Goal: Use online tool/utility

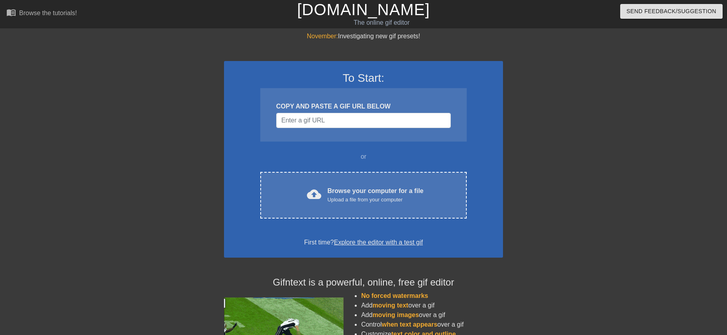
click at [350, 188] on div "Browse your computer for a file Upload a file from your computer" at bounding box center [375, 195] width 96 height 18
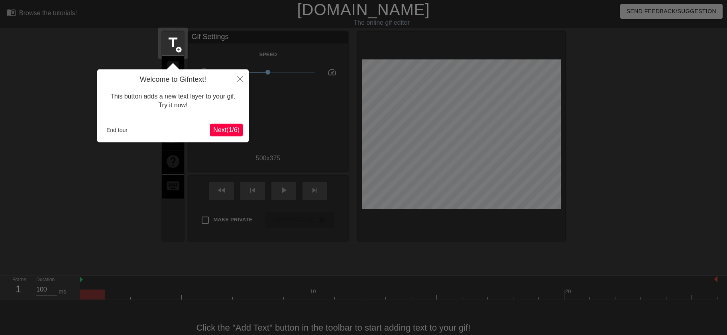
scroll to position [20, 0]
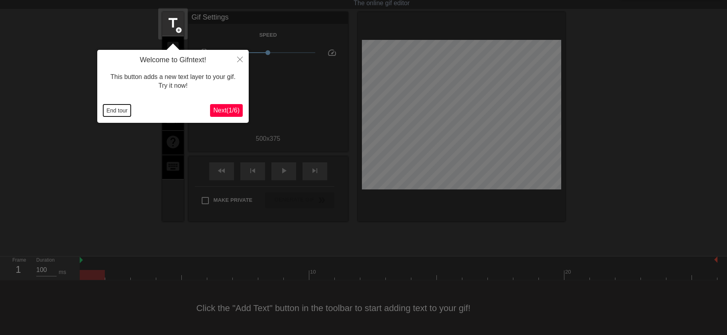
click at [122, 113] on button "End tour" at bounding box center [116, 110] width 27 height 12
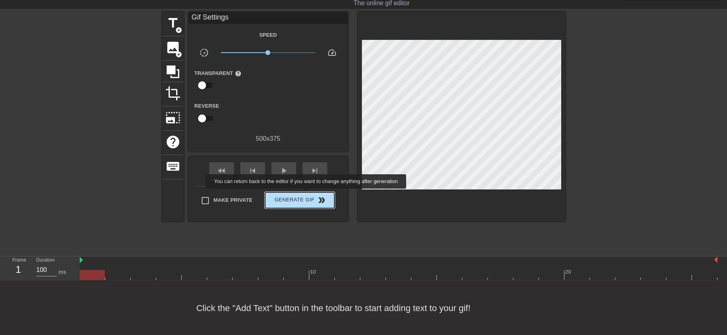
click at [307, 195] on span "Generate Gif double_arrow" at bounding box center [299, 200] width 63 height 10
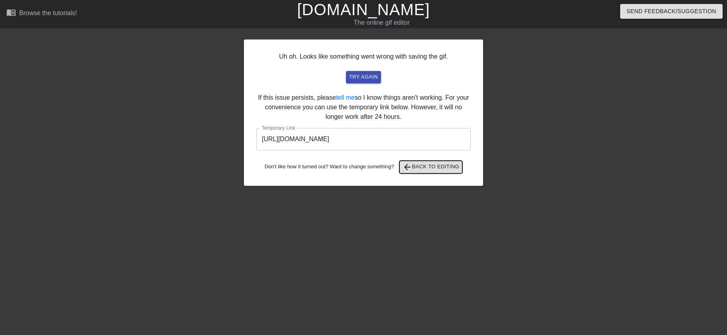
click at [419, 170] on span "arrow_back Back to Editing" at bounding box center [430, 167] width 57 height 10
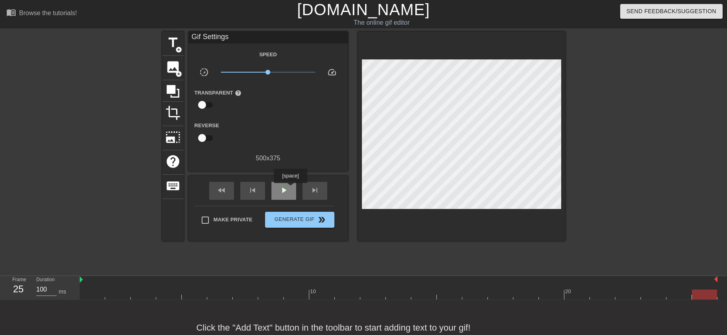
click at [290, 188] on div "play_arrow" at bounding box center [283, 191] width 25 height 18
click at [93, 296] on div at bounding box center [398, 294] width 637 height 10
click at [174, 65] on span "image" at bounding box center [172, 66] width 15 height 15
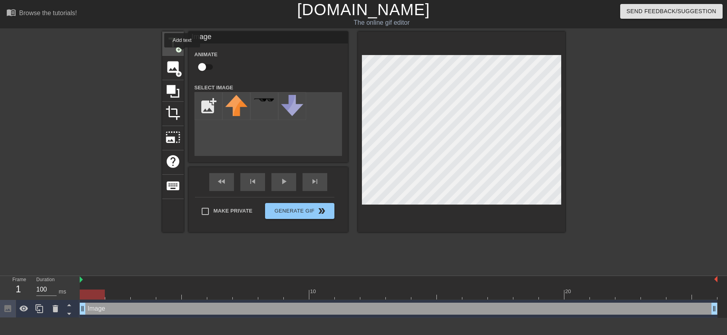
click at [182, 53] on div "title add_circle" at bounding box center [173, 43] width 22 height 24
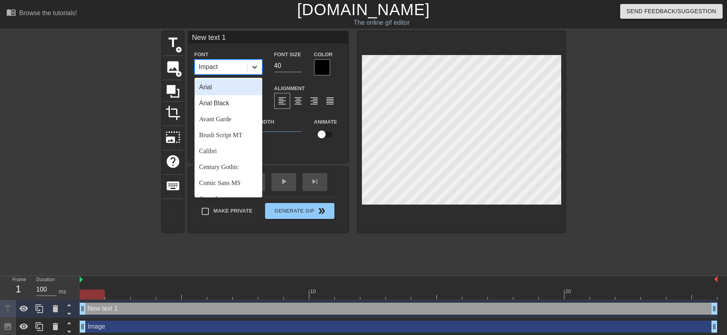
click at [255, 69] on icon at bounding box center [255, 67] width 8 height 8
click at [226, 170] on div "Century Gothic" at bounding box center [228, 167] width 68 height 16
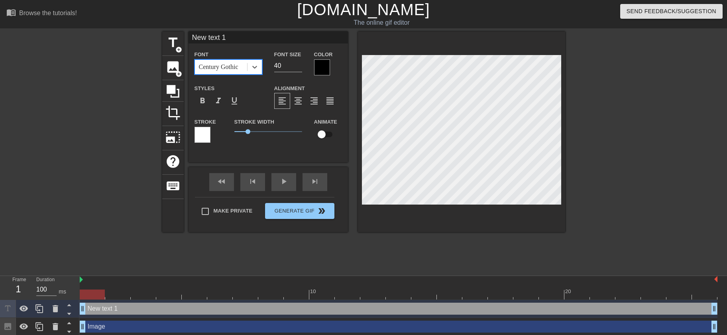
click at [322, 65] on div at bounding box center [322, 67] width 16 height 16
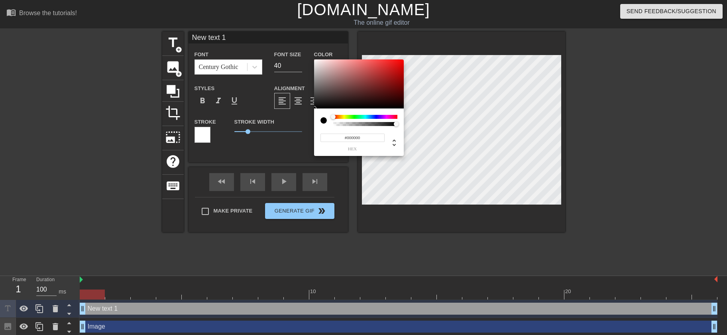
type input "#F2E9E9"
click at [317, 62] on div at bounding box center [359, 83] width 90 height 49
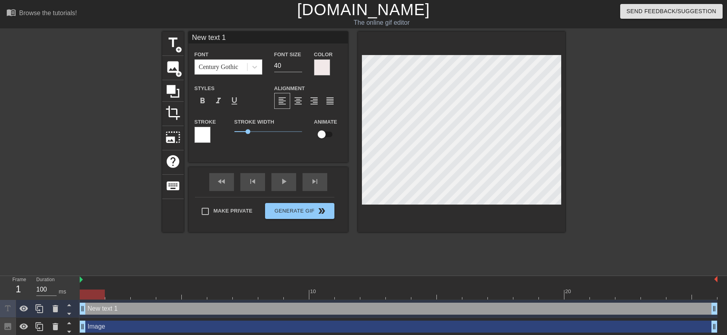
drag, startPoint x: 231, startPoint y: 36, endPoint x: 133, endPoint y: 32, distance: 97.7
click at [188, 32] on input "New text 1" at bounding box center [267, 37] width 159 height 12
type input "Happy Birthday [PERSON_NAME]"
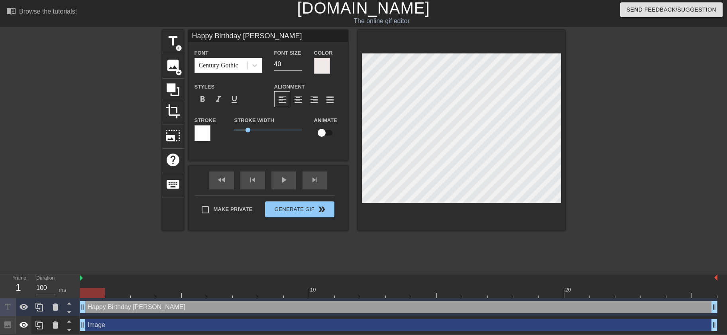
scroll to position [2, 0]
click at [56, 325] on icon at bounding box center [56, 324] width 6 height 7
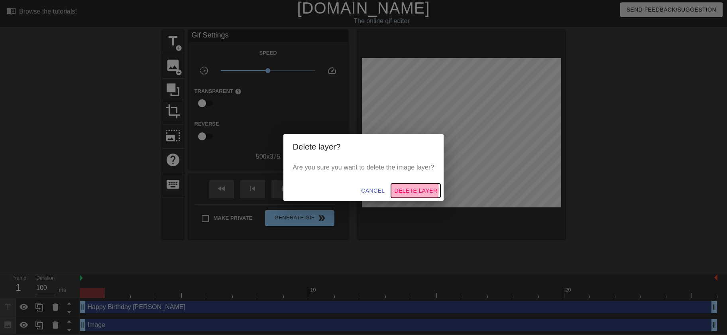
drag, startPoint x: 407, startPoint y: 190, endPoint x: 414, endPoint y: 189, distance: 6.4
click at [414, 189] on span "Delete Layer" at bounding box center [415, 191] width 43 height 10
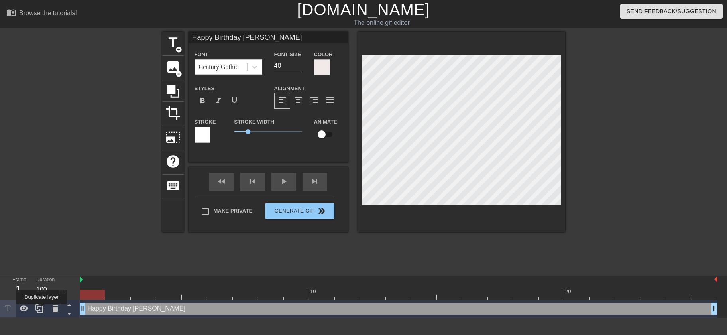
click at [41, 307] on icon at bounding box center [40, 309] width 10 height 10
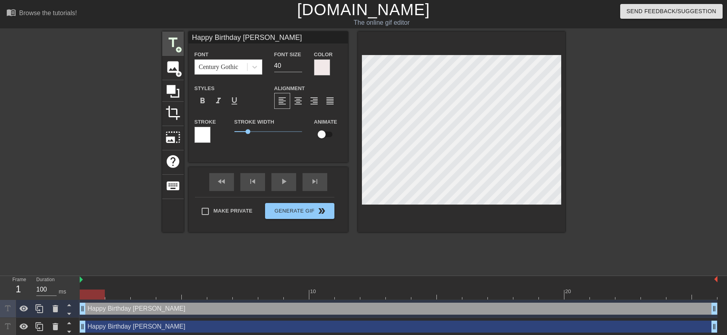
drag, startPoint x: 264, startPoint y: 34, endPoint x: 174, endPoint y: 33, distance: 90.0
click at [188, 33] on input "Happy Birthday [PERSON_NAME]" at bounding box center [267, 37] width 159 height 12
type input "With Love, [PERSON_NAME]"
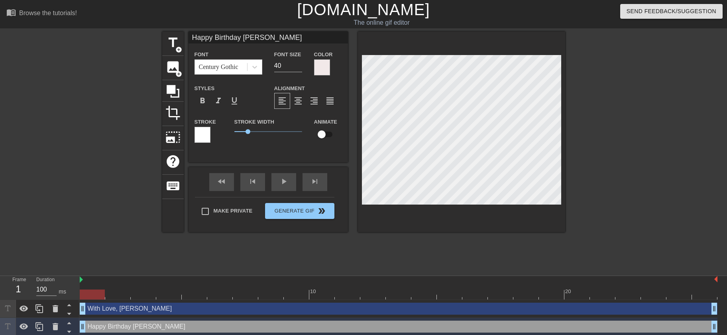
type input "With Love, [PERSON_NAME]"
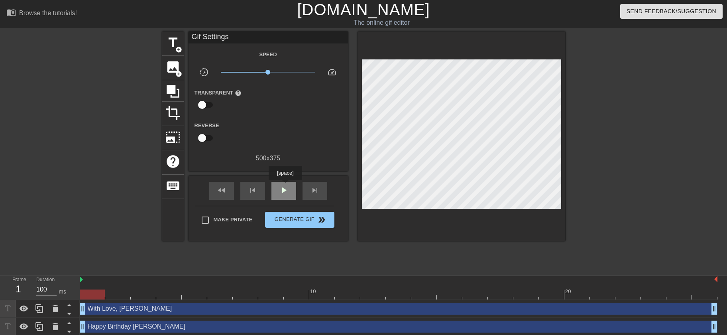
click at [285, 186] on span "play_arrow" at bounding box center [284, 190] width 10 height 10
click at [97, 296] on div at bounding box center [398, 294] width 637 height 10
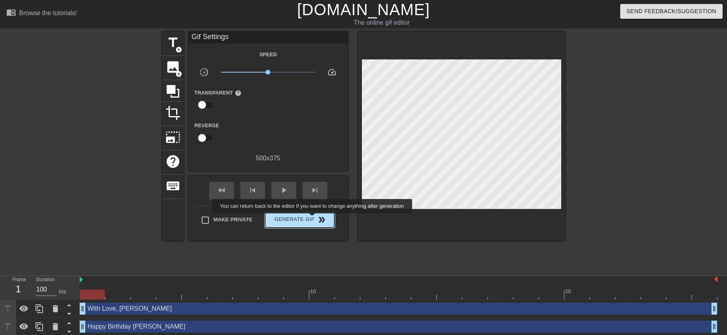
click at [313, 219] on span "Generate Gif double_arrow" at bounding box center [299, 220] width 63 height 10
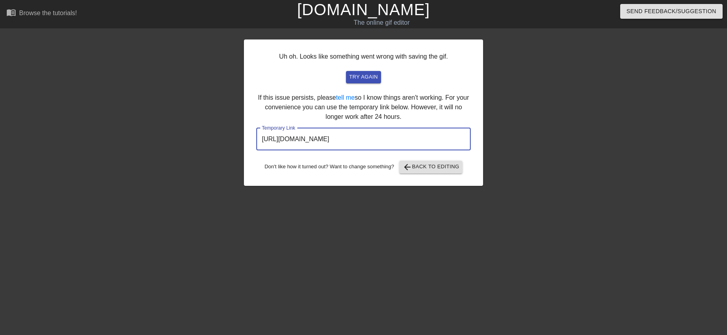
drag, startPoint x: 440, startPoint y: 142, endPoint x: 180, endPoint y: 146, distance: 260.2
click at [256, 146] on input "[URL][DOMAIN_NAME]" at bounding box center [363, 139] width 214 height 22
